Goal: Task Accomplishment & Management: Manage account settings

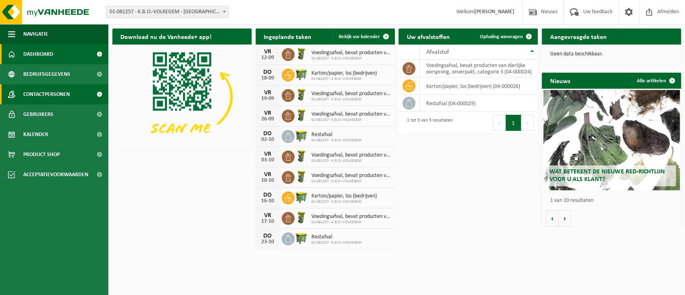
click at [58, 94] on span "Contactpersonen" at bounding box center [46, 94] width 47 height 20
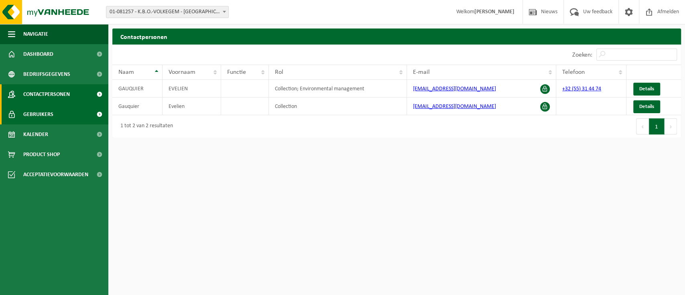
click at [49, 112] on span "Gebruikers" at bounding box center [38, 114] width 30 height 20
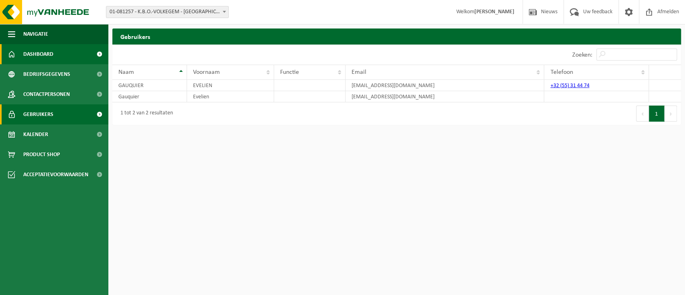
click at [35, 53] on span "Dashboard" at bounding box center [38, 54] width 30 height 20
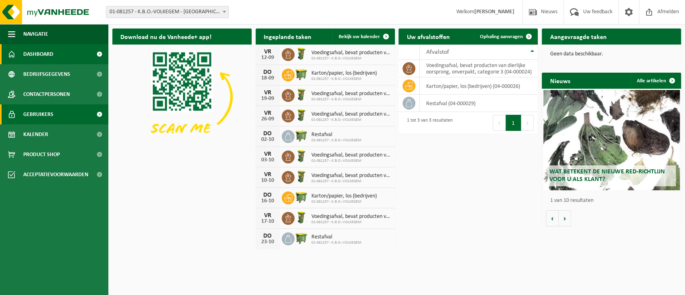
click at [39, 114] on span "Gebruikers" at bounding box center [38, 114] width 30 height 20
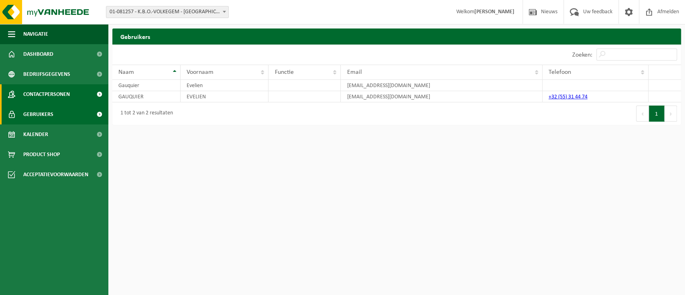
click at [39, 96] on span "Contactpersonen" at bounding box center [46, 94] width 47 height 20
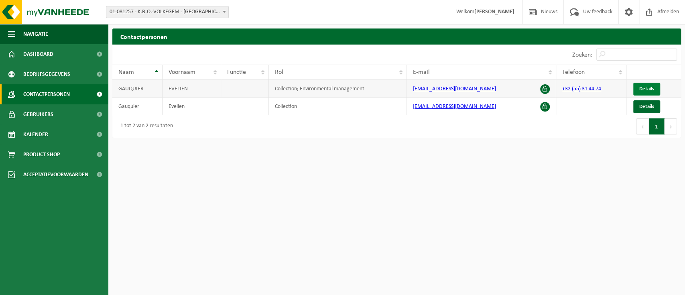
click at [643, 92] on link "Details" at bounding box center [646, 89] width 27 height 13
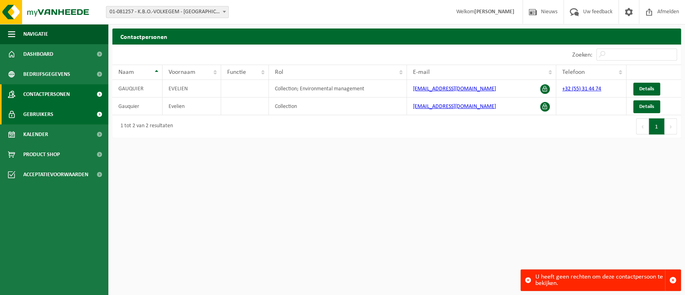
click at [51, 113] on span "Gebruikers" at bounding box center [38, 114] width 30 height 20
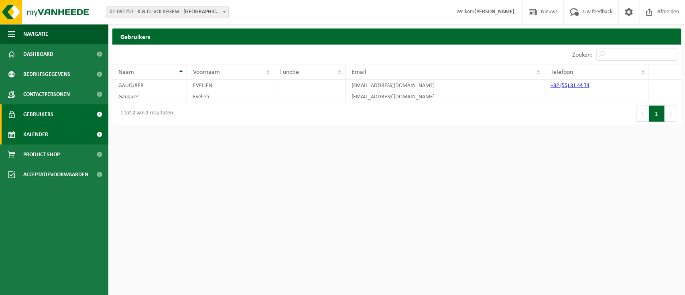
click at [34, 136] on span "Kalender" at bounding box center [35, 134] width 25 height 20
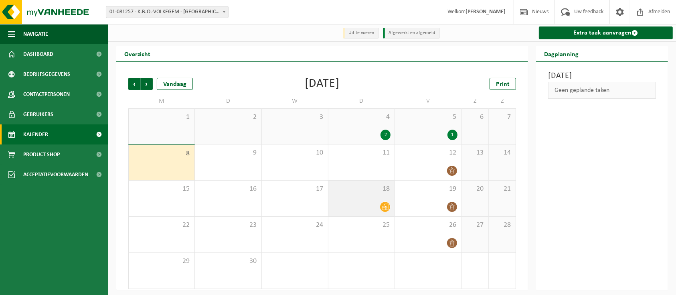
click at [388, 208] on icon at bounding box center [385, 206] width 7 height 7
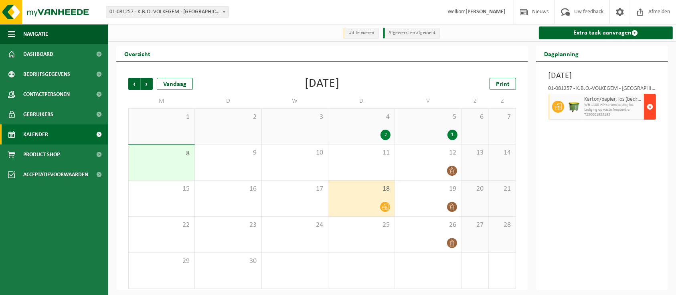
click at [651, 115] on span "button" at bounding box center [650, 107] width 6 height 16
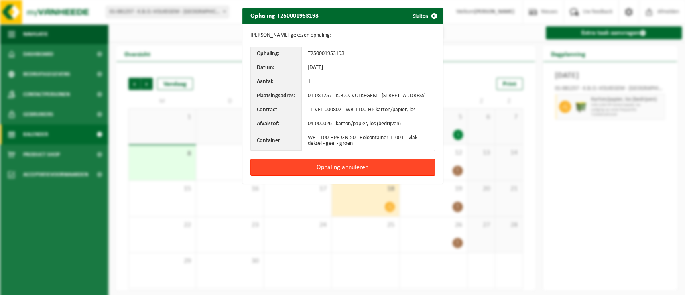
click at [340, 173] on button "Ophaling annuleren" at bounding box center [342, 167] width 184 height 17
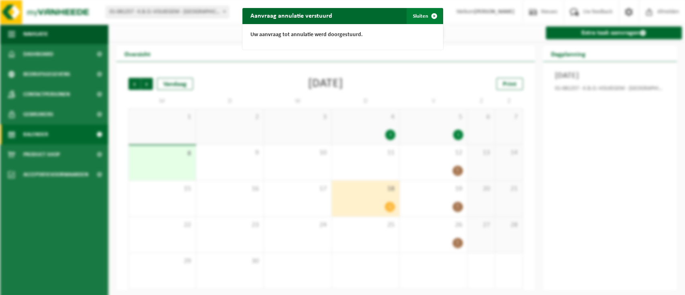
click at [426, 17] on span "button" at bounding box center [434, 16] width 16 height 16
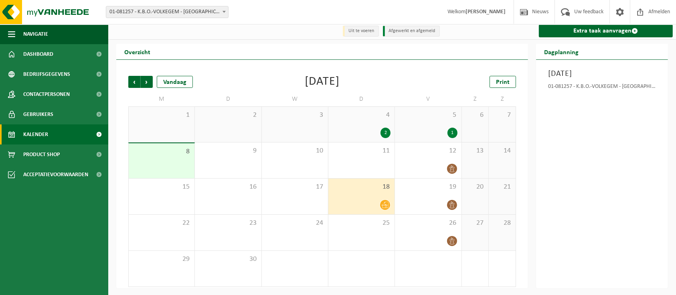
scroll to position [2, 0]
